Goal: Task Accomplishment & Management: Manage account settings

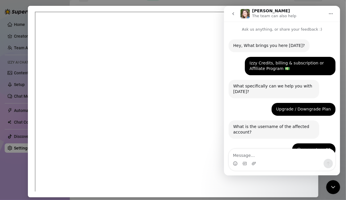
scroll to position [379, 0]
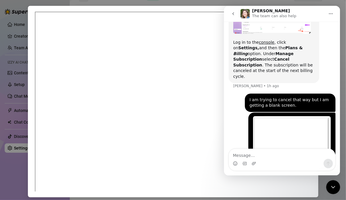
click at [335, 184] on icon "Close Intercom Messenger" at bounding box center [333, 186] width 7 height 7
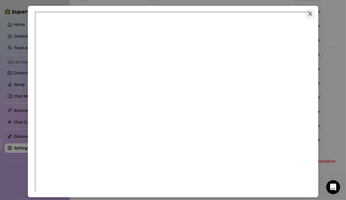
click at [310, 13] on icon "close" at bounding box center [310, 14] width 5 height 5
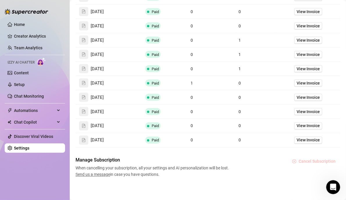
click at [320, 159] on span "Cancel Subscription" at bounding box center [317, 161] width 37 height 5
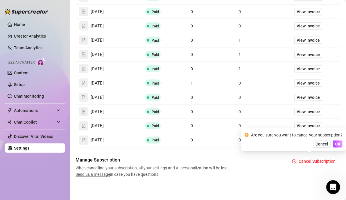
click at [338, 184] on div "Open Intercom Messenger" at bounding box center [333, 186] width 19 height 19
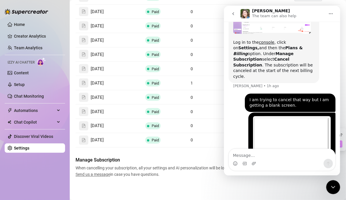
click at [332, 189] on icon "Close Intercom Messenger" at bounding box center [333, 186] width 7 height 7
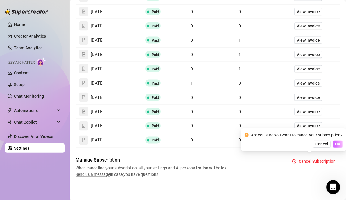
click at [337, 142] on span "OK" at bounding box center [338, 143] width 6 height 5
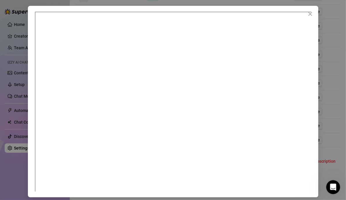
click at [335, 135] on div at bounding box center [173, 100] width 346 height 200
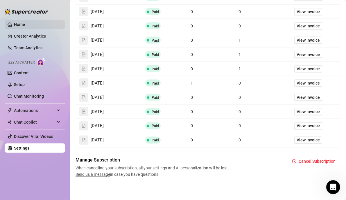
click at [16, 26] on link "Home" at bounding box center [19, 24] width 11 height 5
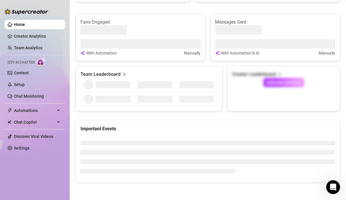
scroll to position [351, 0]
